Goal: Task Accomplishment & Management: Manage account settings

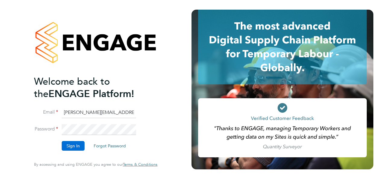
click at [75, 145] on button "Sign In" at bounding box center [73, 146] width 23 height 10
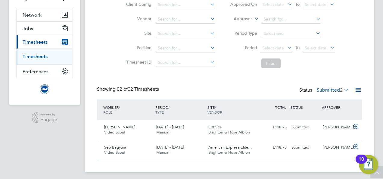
scroll to position [52, 0]
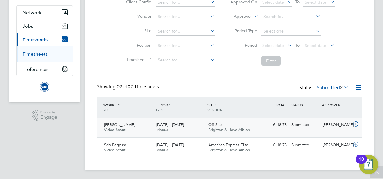
click at [357, 123] on icon at bounding box center [356, 124] width 8 height 5
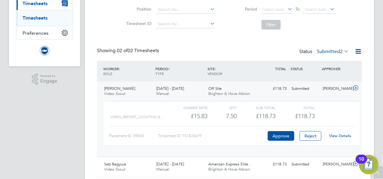
scroll to position [93, 0]
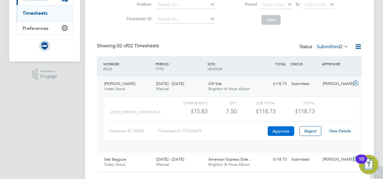
click at [283, 133] on button "Approve" at bounding box center [281, 131] width 27 height 10
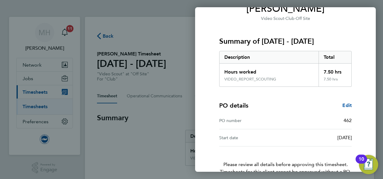
scroll to position [92, 0]
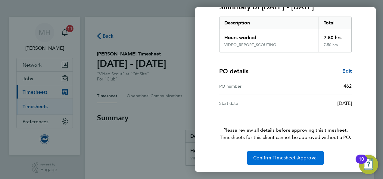
click at [274, 158] on span "Confirm Timesheet Approval" at bounding box center [286, 158] width 65 height 6
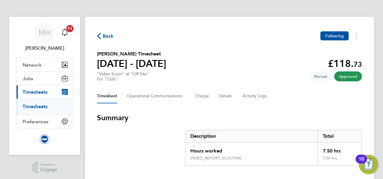
click at [102, 37] on span "Back" at bounding box center [105, 36] width 17 height 6
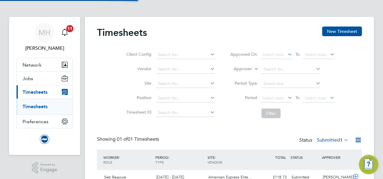
scroll to position [33, 0]
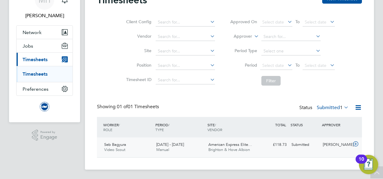
click at [358, 145] on icon at bounding box center [356, 144] width 8 height 5
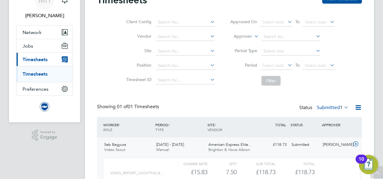
scroll to position [88, 0]
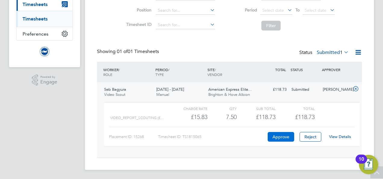
click at [279, 137] on button "Approve" at bounding box center [281, 137] width 27 height 10
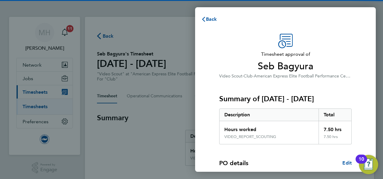
scroll to position [92, 0]
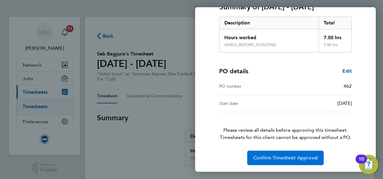
click at [284, 158] on span "Confirm Timesheet Approval" at bounding box center [286, 158] width 65 height 6
